Goal: Information Seeking & Learning: Learn about a topic

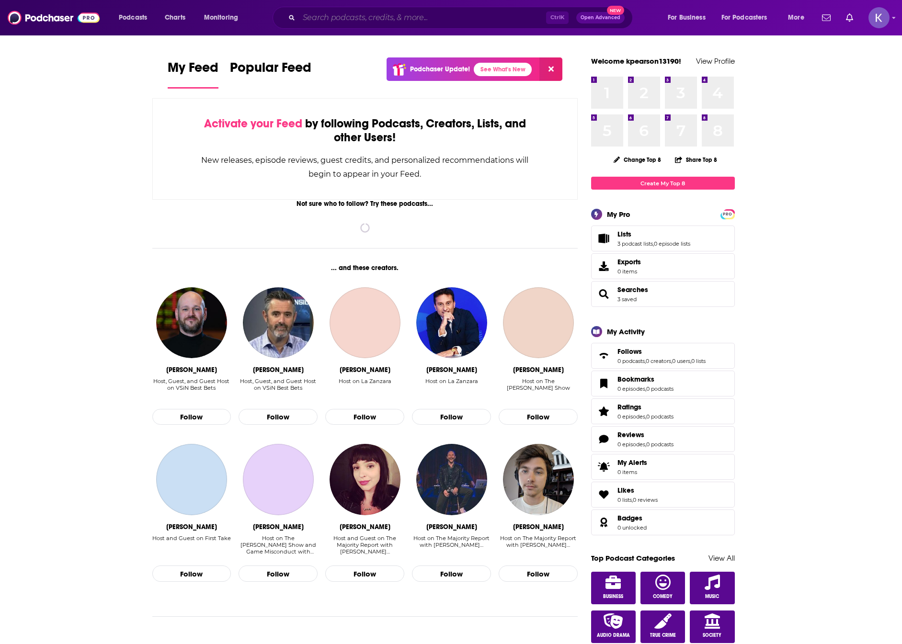
click at [448, 24] on input "Search podcasts, credits, & more..." at bounding box center [422, 17] width 247 height 15
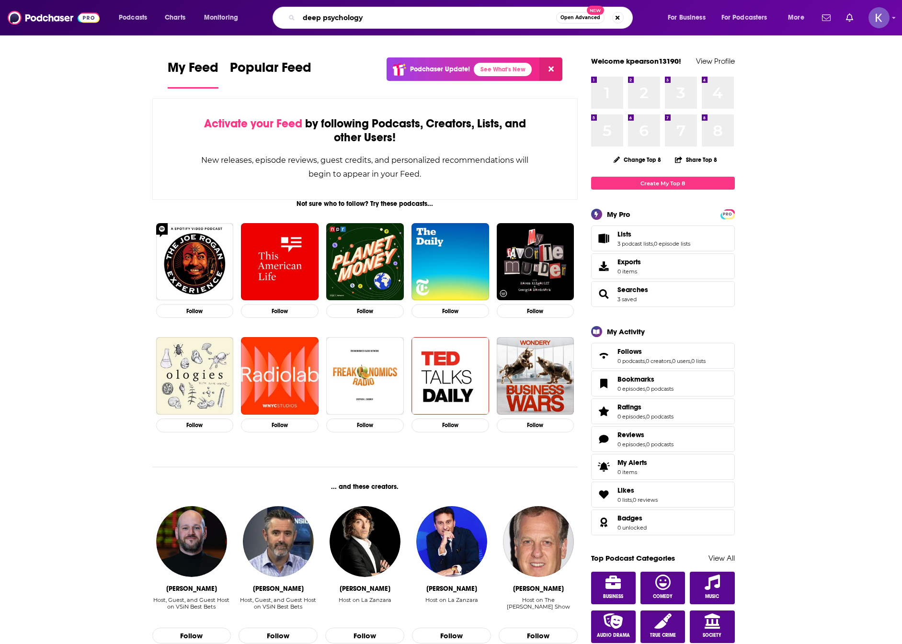
type input "deep psychology"
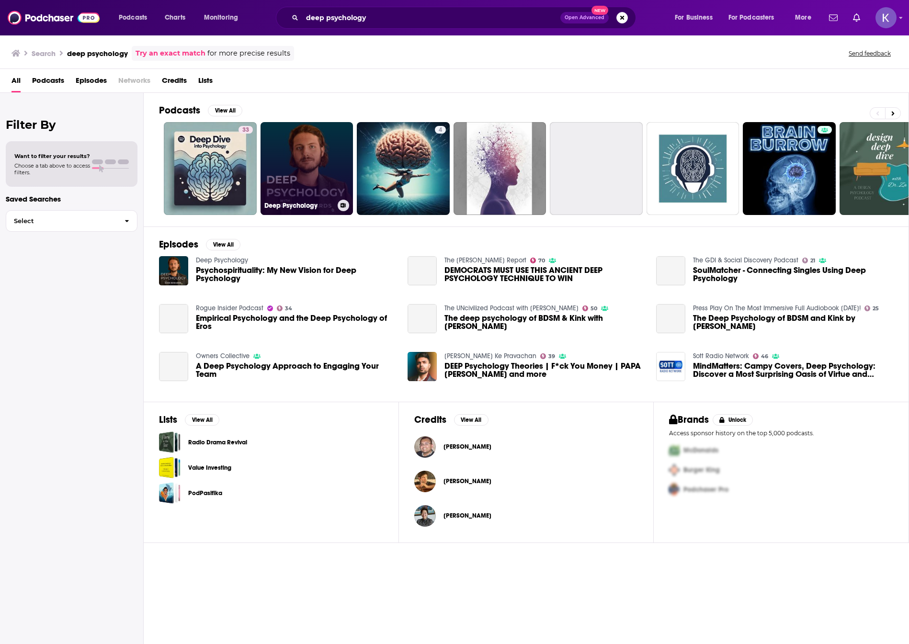
click at [305, 145] on link "Deep Psychology" at bounding box center [307, 168] width 93 height 93
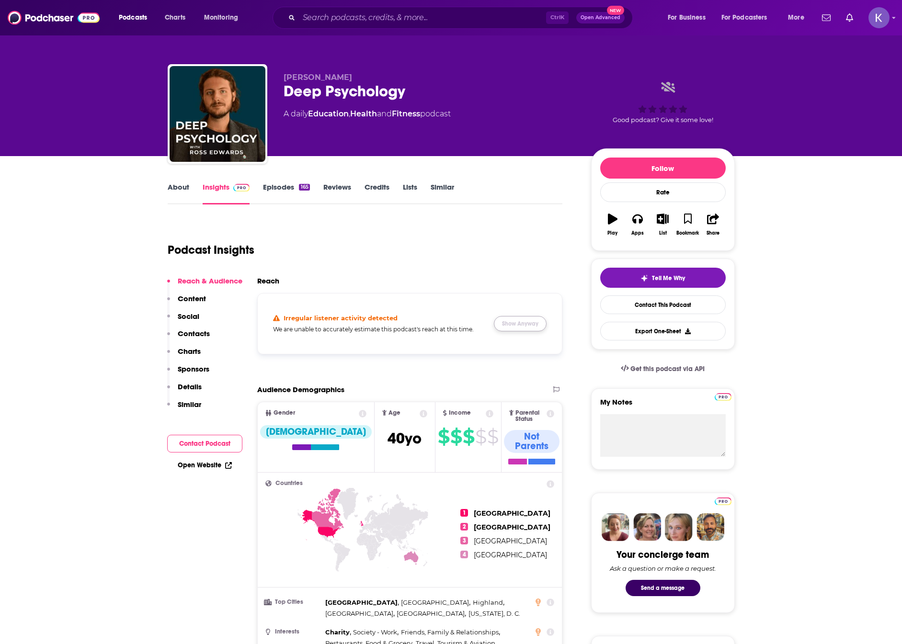
click at [512, 328] on button "Show Anyway" at bounding box center [520, 323] width 53 height 15
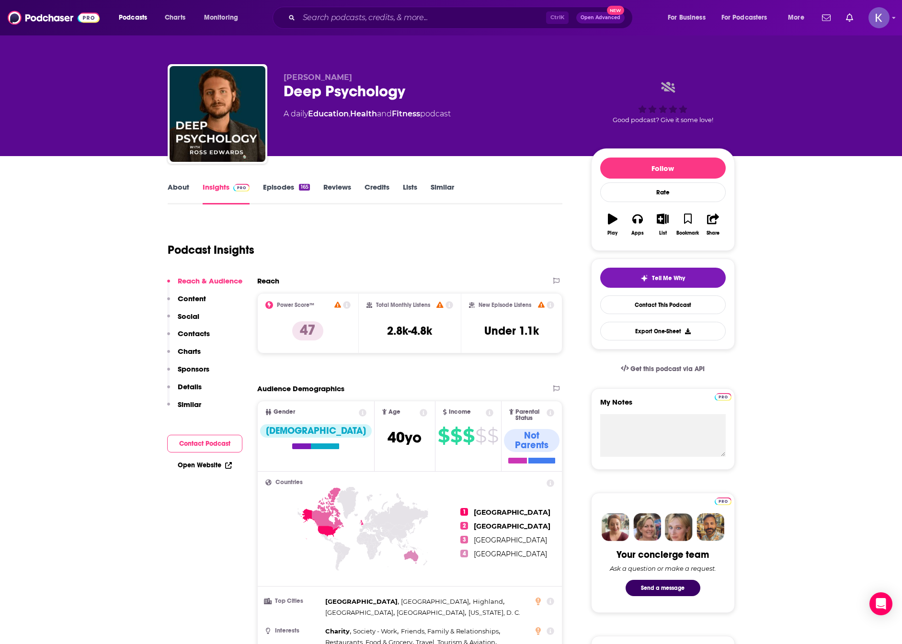
click at [184, 188] on link "About" at bounding box center [179, 193] width 22 height 22
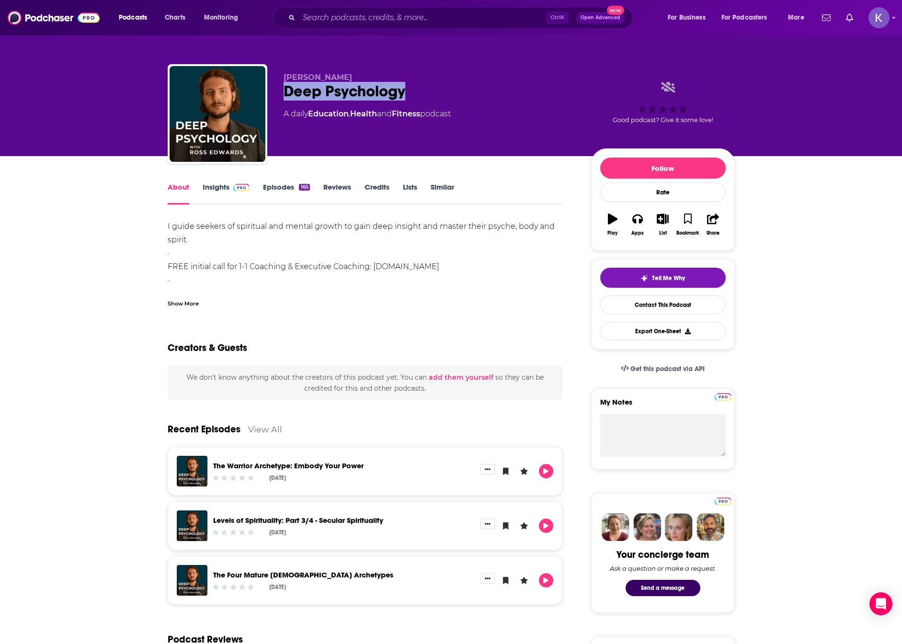
drag, startPoint x: 417, startPoint y: 91, endPoint x: 281, endPoint y: 99, distance: 136.7
click at [281, 99] on div "[PERSON_NAME] Deep Psychology A daily Education , Health and Fitness podcast Go…" at bounding box center [451, 115] width 567 height 103
copy h1 "Deep Psychology"
